Goal: Task Accomplishment & Management: Use online tool/utility

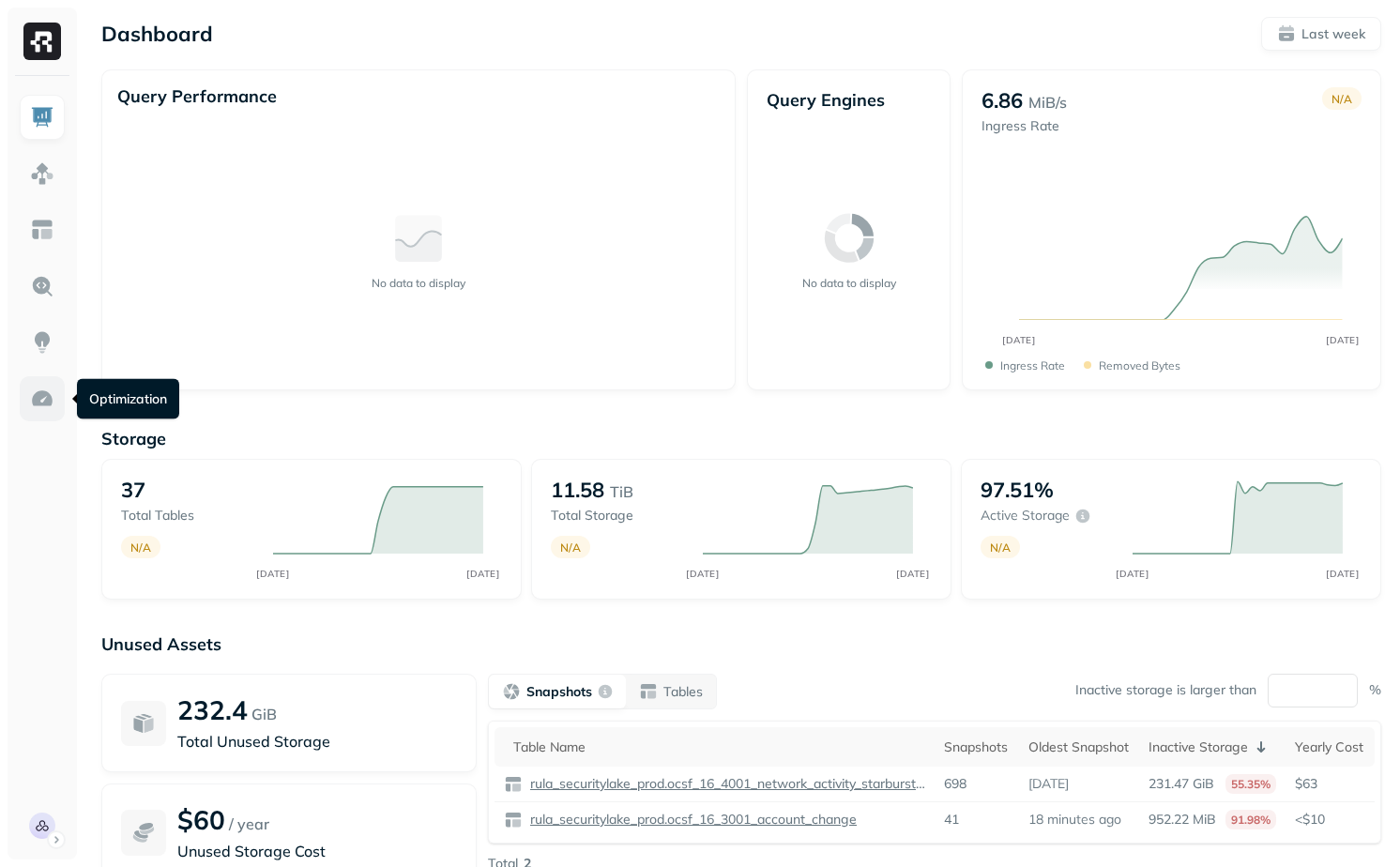
click at [30, 412] on link at bounding box center [42, 398] width 45 height 45
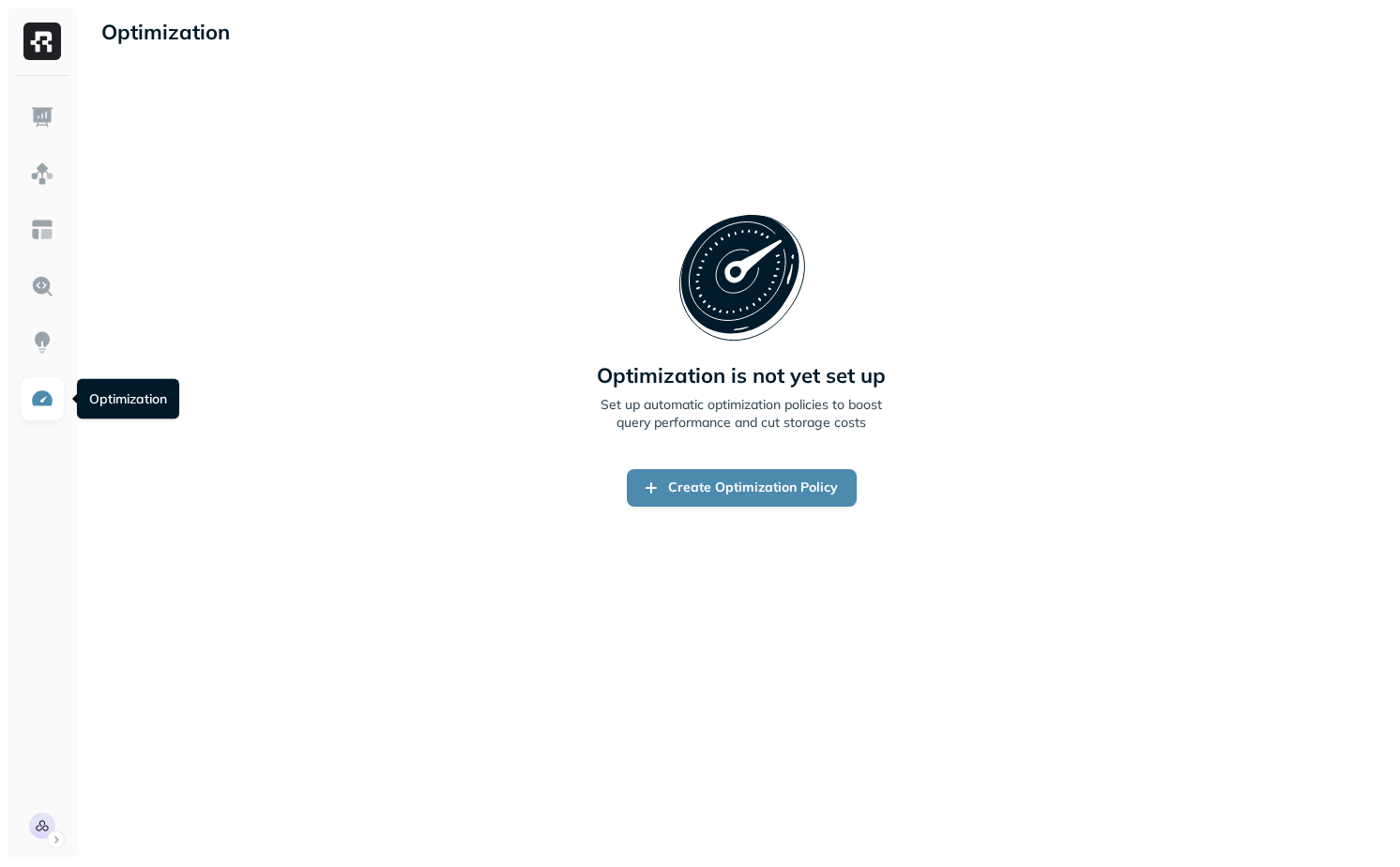
click at [466, 648] on div "Optimization New Policy Optimization is not yet set up Set up automatic optimiz…" at bounding box center [741, 434] width 1317 height 867
click at [824, 617] on div "Optimization is not yet set up Set up automatic optimization policies to boost …" at bounding box center [740, 359] width 1280 height 552
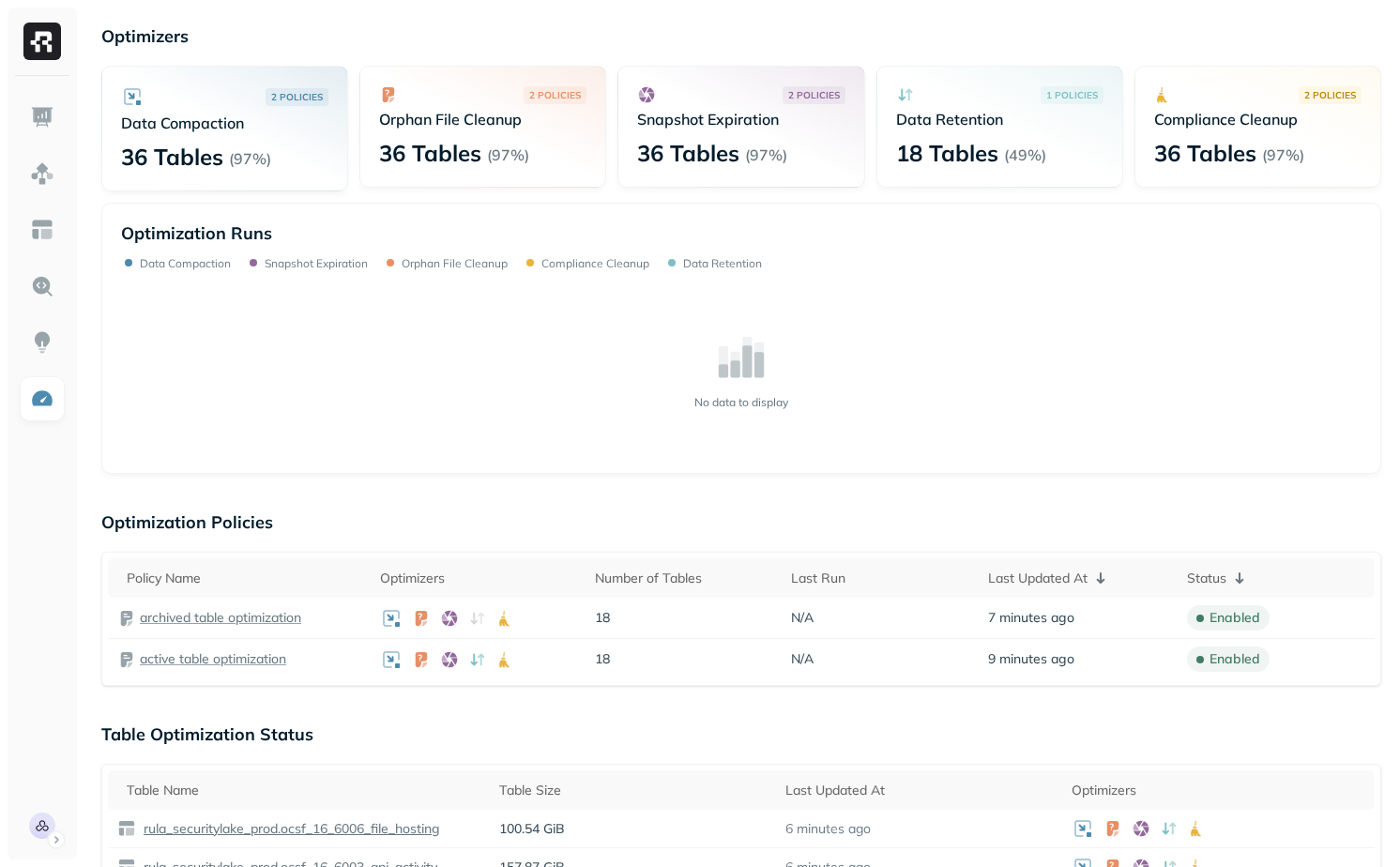
scroll to position [72, 0]
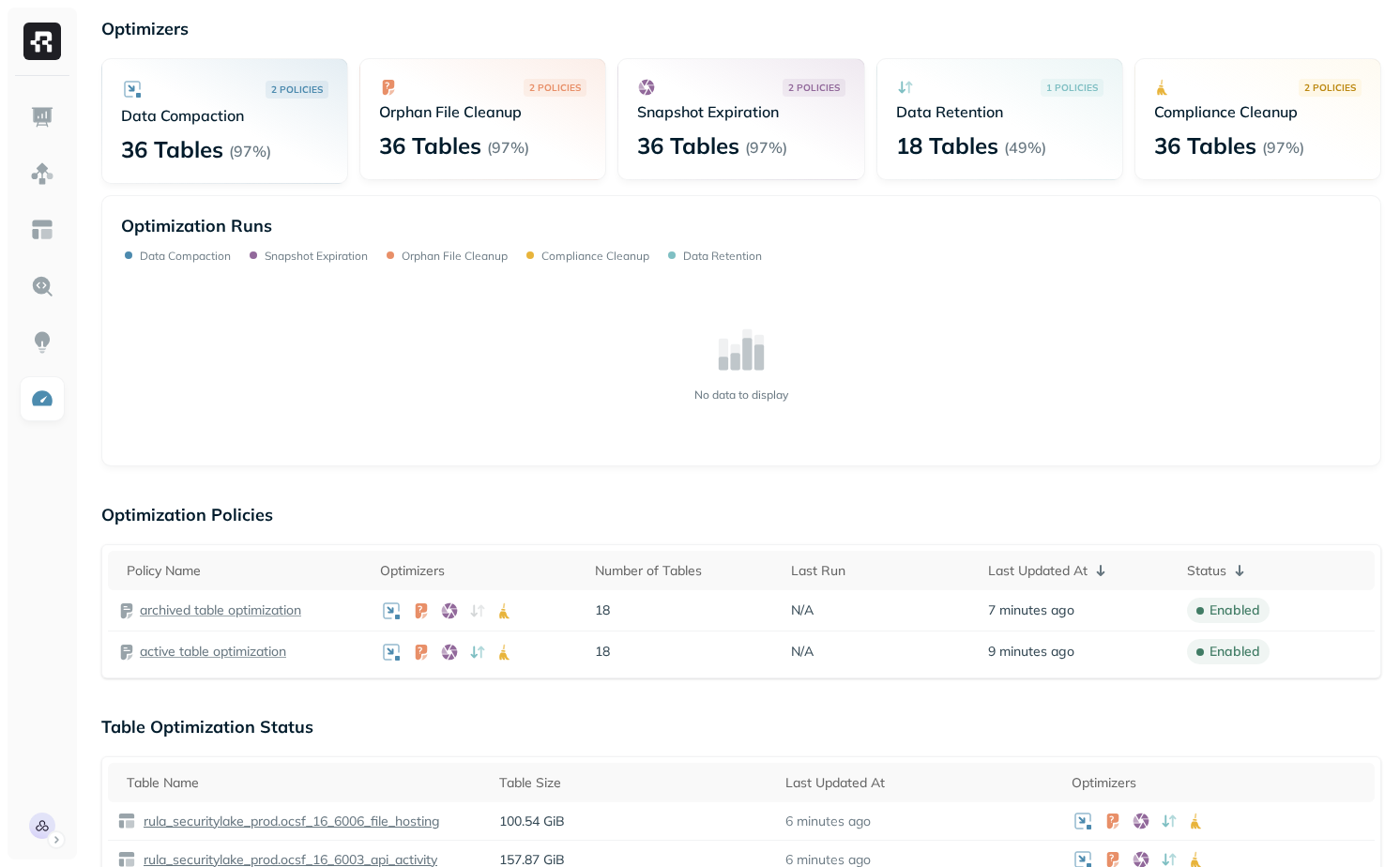
click at [626, 706] on div "Optimization New Policy Optimizers 2 POLICIES Data Compaction 36 Tables ( 97% )…" at bounding box center [741, 871] width 1317 height 1887
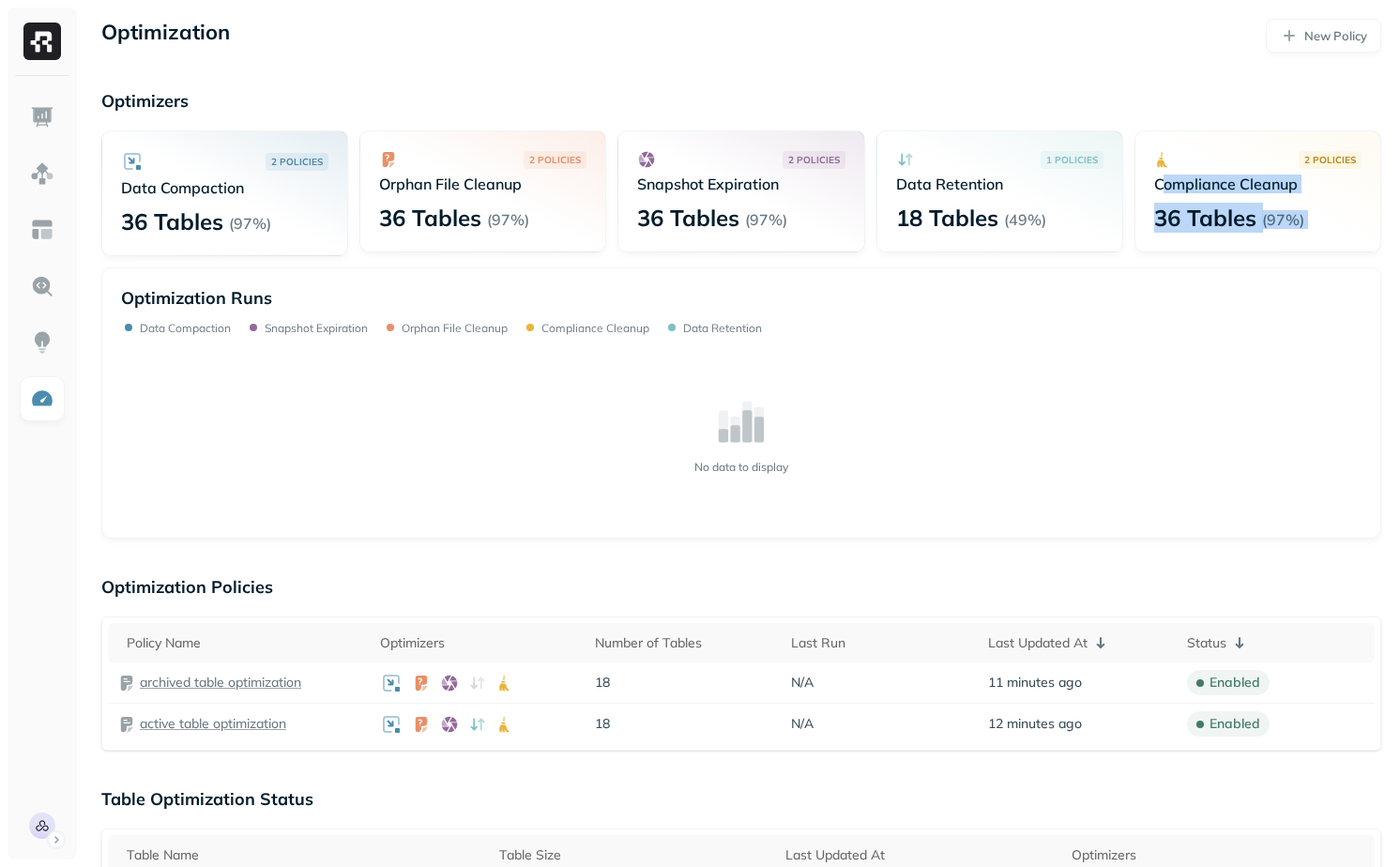
drag, startPoint x: 1167, startPoint y: 180, endPoint x: 1366, endPoint y: 270, distance: 218.4
click at [1366, 270] on div "2 POLICIES Data Compaction 36 Tables ( 97% ) 2 POLICIES Orphan File Cleanup 36 …" at bounding box center [740, 335] width 1280 height 408
click at [1366, 270] on div "Optimization Runs Data Compaction Snapshot Expiration Orphan File Cleanup Compl…" at bounding box center [740, 403] width 1280 height 271
click at [902, 180] on p "Data Retention" at bounding box center [999, 184] width 207 height 19
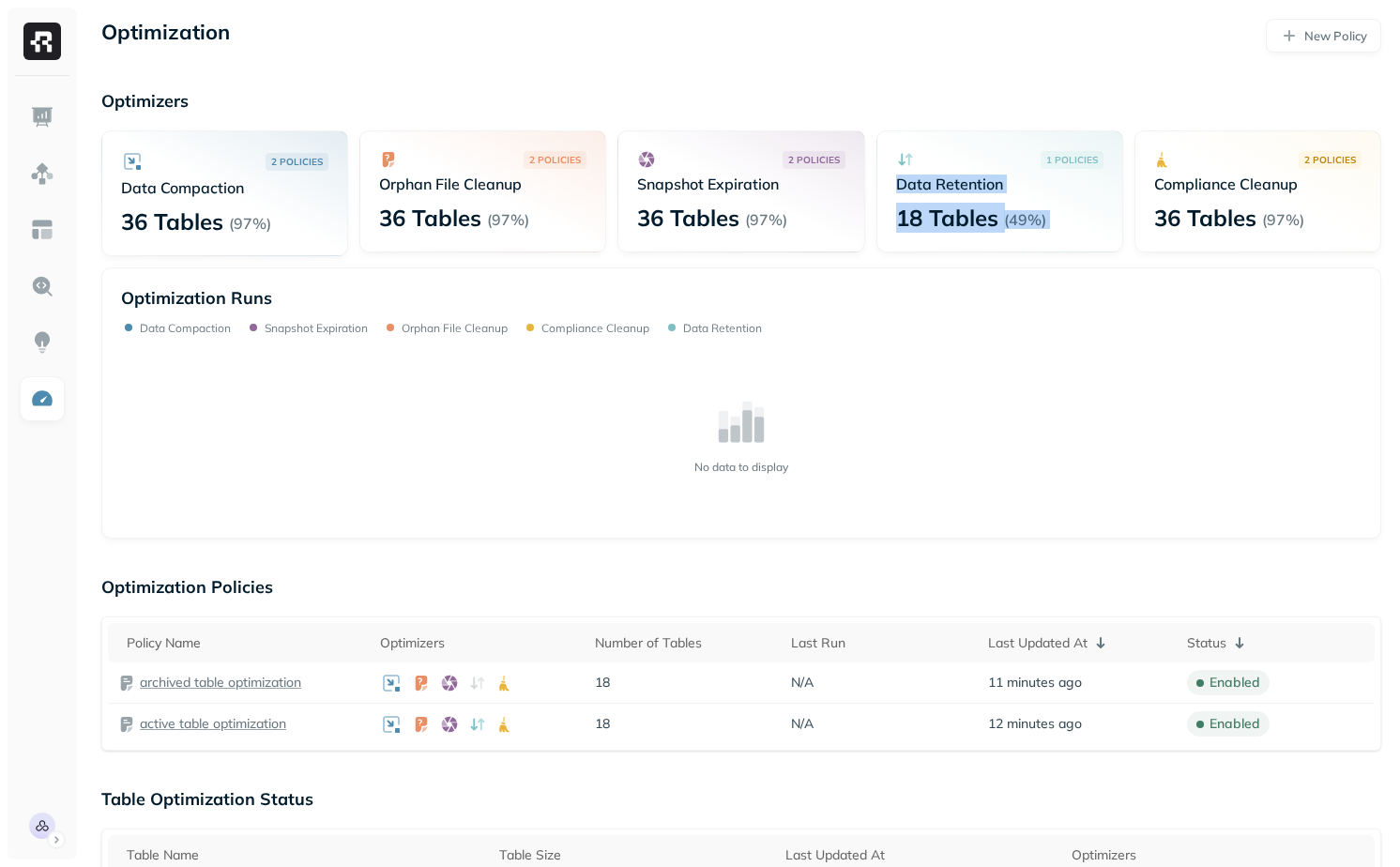
drag, startPoint x: 902, startPoint y: 180, endPoint x: 1056, endPoint y: 223, distance: 159.9
click at [1055, 223] on div "1 POLICIES Data Retention 18 Tables ( 49% )" at bounding box center [999, 192] width 247 height 122
click at [1056, 223] on div "18 Tables ( 49% )" at bounding box center [999, 218] width 207 height 30
click at [211, 725] on p "active table optimization" at bounding box center [213, 723] width 146 height 18
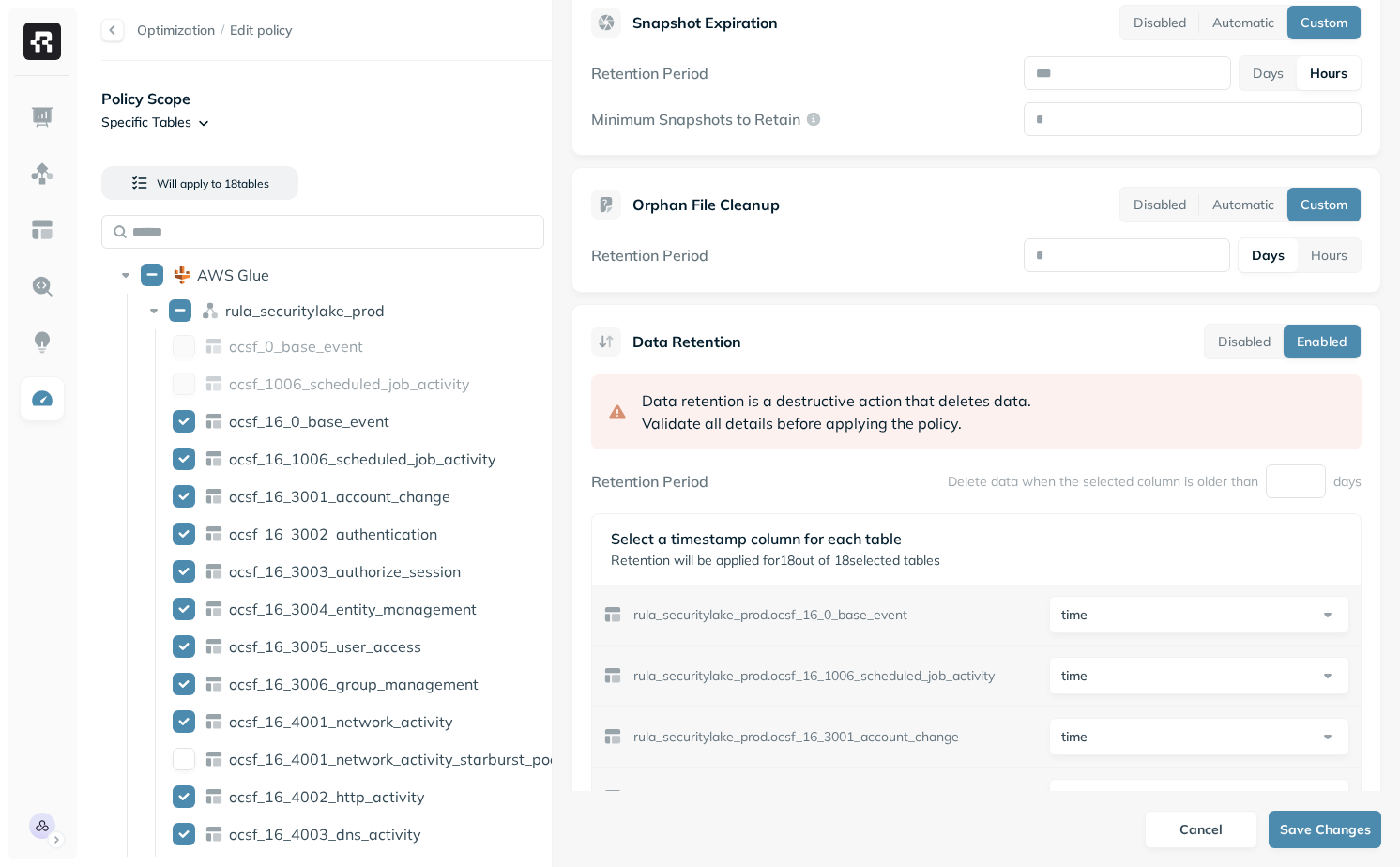
scroll to position [728, 0]
